Goal: Information Seeking & Learning: Learn about a topic

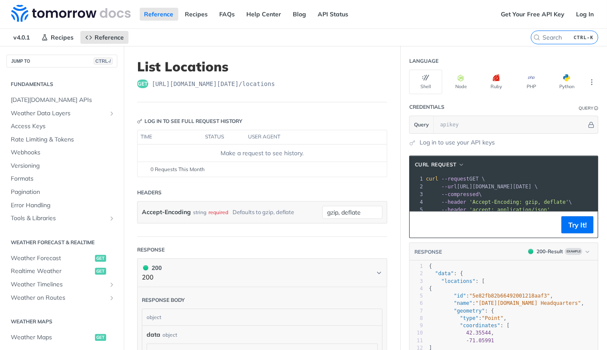
scroll to position [153, 0]
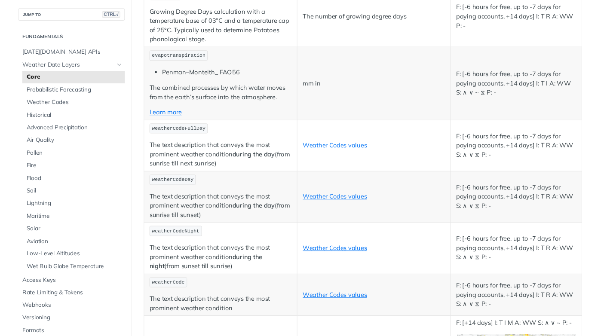
scroll to position [4130, 0]
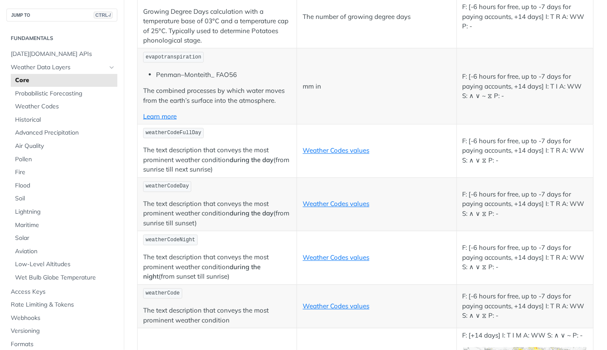
click at [255, 213] on td "weatherCodeDay The text description that conveys the most prominent weather con…" at bounding box center [218, 204] width 160 height 53
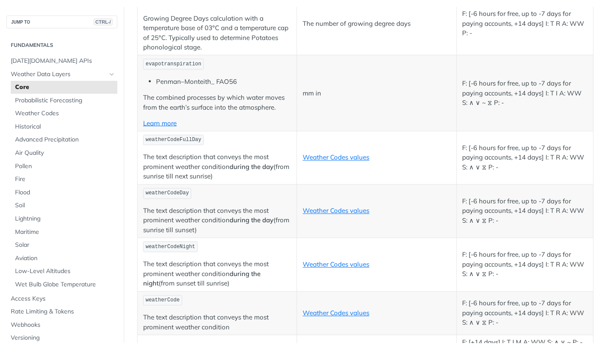
scroll to position [1951, 0]
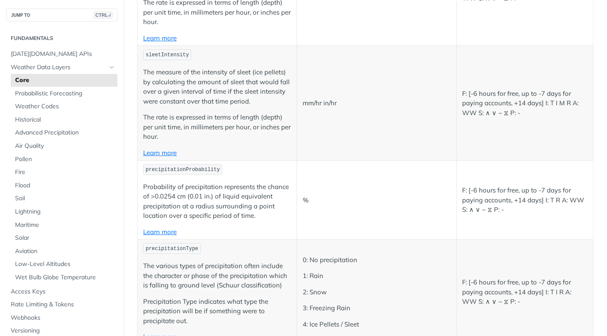
click at [258, 207] on p "Probability of precipitation represents the chance of >0.0254 cm (0.01 in.) of …" at bounding box center [217, 201] width 148 height 39
click at [163, 185] on p "Probability of precipitation represents the chance of >0.0254 cm (0.01 in.) of …" at bounding box center [217, 201] width 148 height 39
click at [178, 183] on p "Probability of precipitation represents the chance of >0.0254 cm (0.01 in.) of …" at bounding box center [217, 201] width 148 height 39
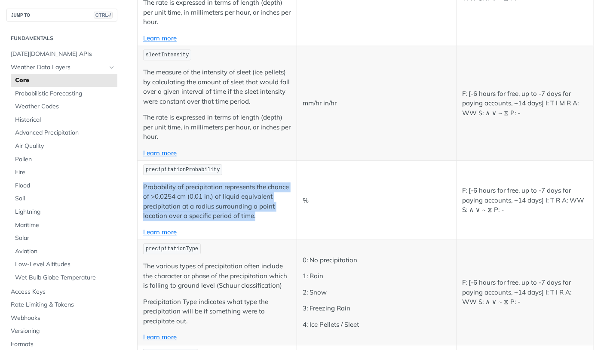
drag, startPoint x: 142, startPoint y: 185, endPoint x: 255, endPoint y: 217, distance: 117.1
click at [255, 217] on td "precipitationProbability Probability of precipitation represents the chance of …" at bounding box center [218, 200] width 160 height 79
click at [183, 216] on p "Probability of precipitation represents the chance of >0.0254 cm (0.01 in.) of …" at bounding box center [217, 201] width 148 height 39
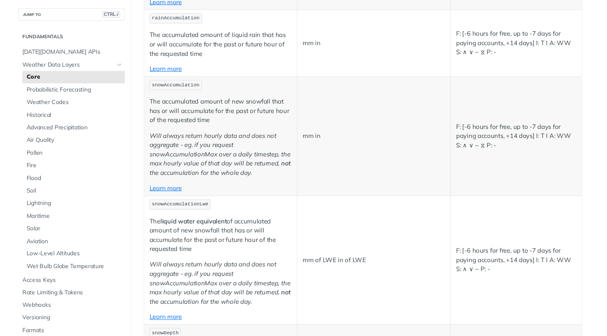
scroll to position [2278, 0]
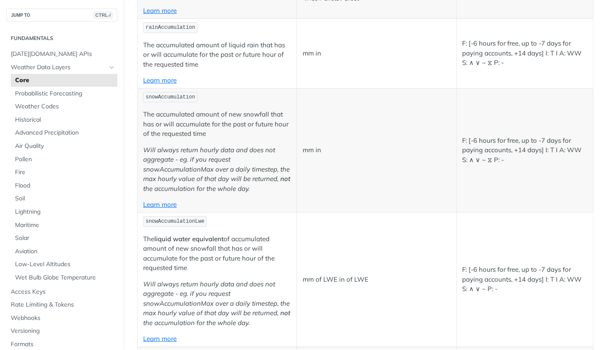
click at [316, 244] on td "mm of LWE in of LWE" at bounding box center [377, 279] width 160 height 134
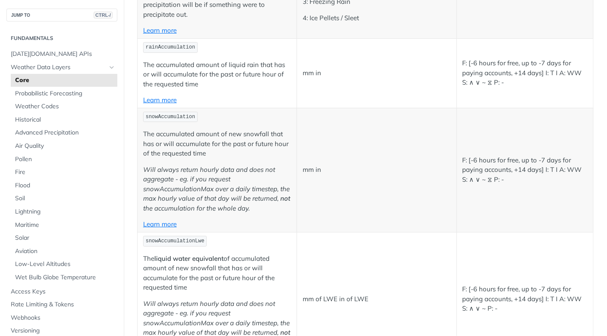
scroll to position [1485, 0]
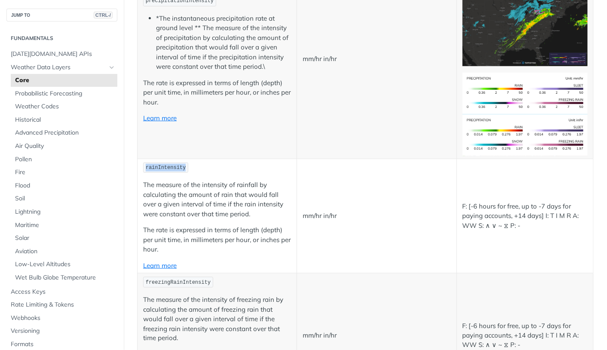
click at [158, 170] on span "rainIntensity" at bounding box center [166, 168] width 40 height 6
click at [250, 173] on p "rainIntensity" at bounding box center [217, 168] width 148 height 12
click at [373, 172] on td "mm/hr in/hr" at bounding box center [377, 216] width 160 height 115
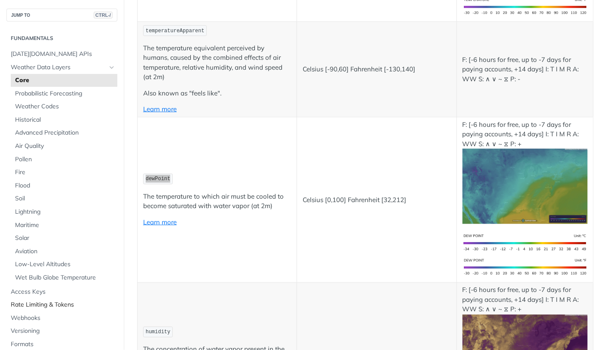
scroll to position [314, 0]
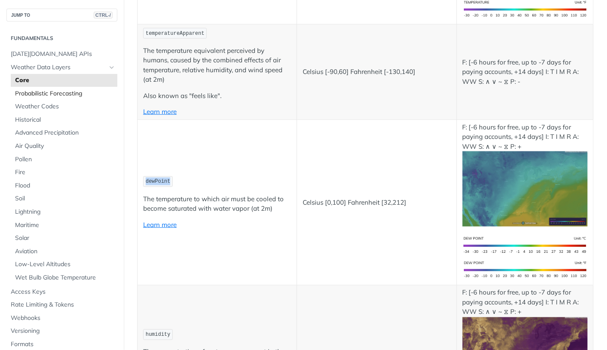
click at [64, 92] on span "Probabilistic Forecasting" at bounding box center [65, 93] width 100 height 9
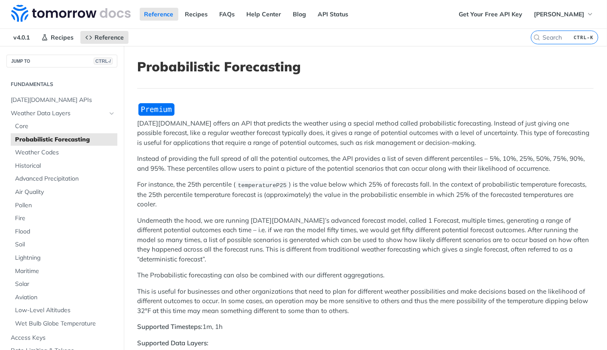
click at [286, 209] on p "For instance, the 25th percentile ( temperatureP25 ) is the value below which 2…" at bounding box center [365, 194] width 457 height 29
click at [204, 61] on h1 "Probabilistic Forecasting" at bounding box center [365, 66] width 457 height 15
click at [281, 71] on h1 "Probabilistic Forecasting" at bounding box center [365, 66] width 457 height 15
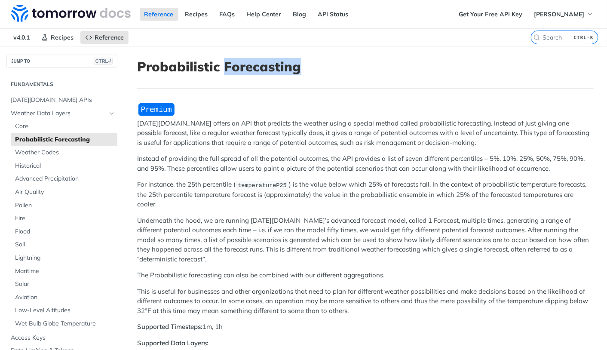
click at [317, 67] on h1 "Probabilistic Forecasting" at bounding box center [365, 66] width 457 height 15
drag, startPoint x: 332, startPoint y: 66, endPoint x: 135, endPoint y: 62, distance: 197.9
click at [243, 67] on h1 "Probabilistic Forecasting" at bounding box center [365, 66] width 457 height 15
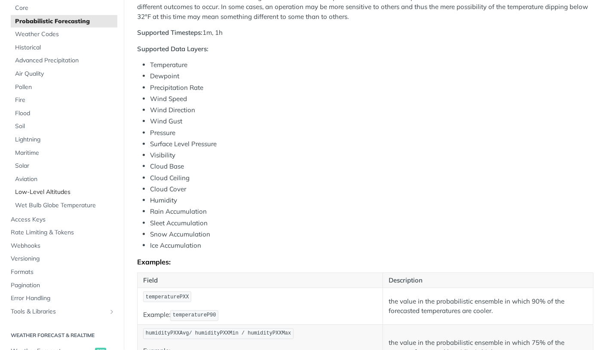
scroll to position [89, 0]
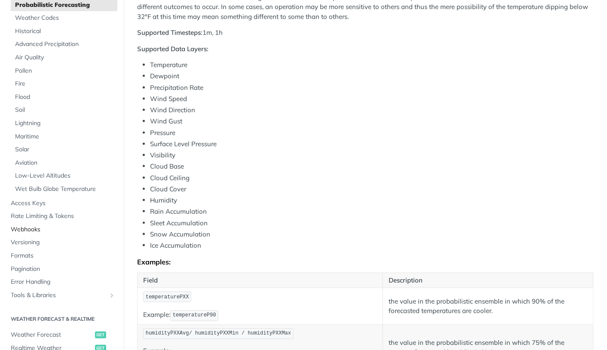
click at [39, 229] on span "Webhooks" at bounding box center [63, 229] width 105 height 9
